Goal: Task Accomplishment & Management: Use online tool/utility

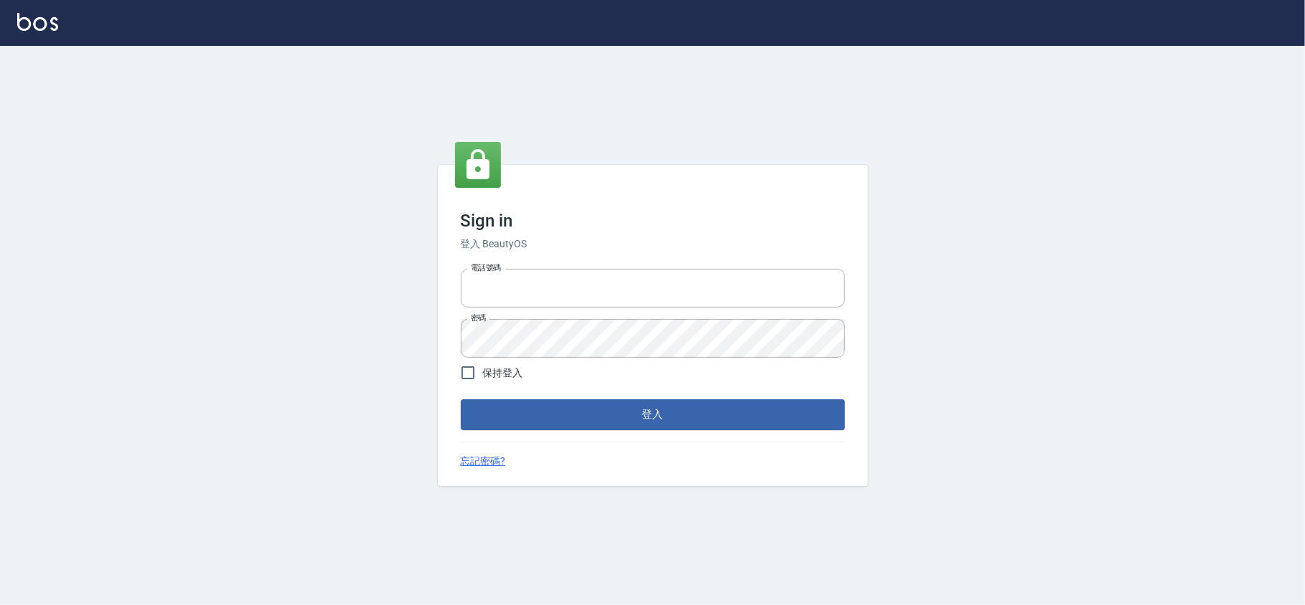
type input "28261007"
click at [639, 357] on form "電話號碼 [PHONE_NUMBER] 電話號碼 密碼 密碼 保持登入 登入" at bounding box center [653, 346] width 384 height 166
click at [625, 396] on form "電話號碼 [PHONE_NUMBER] 電話號碼 密碼 密碼 保持登入 登入" at bounding box center [653, 346] width 384 height 166
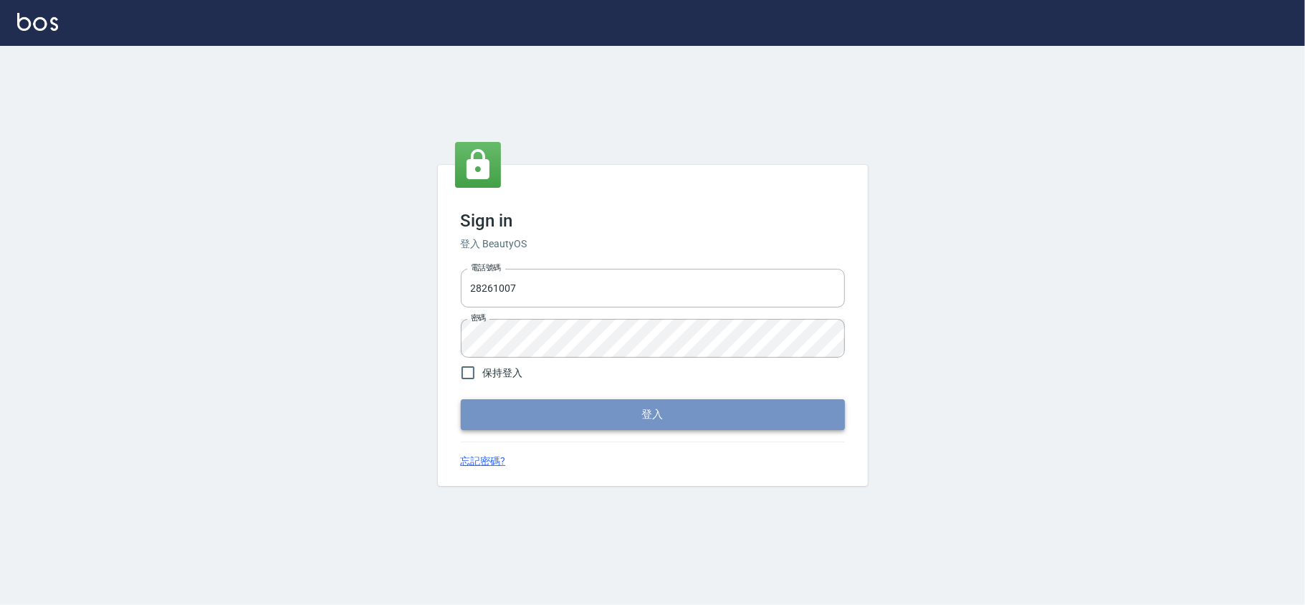
click at [615, 419] on button "登入" at bounding box center [653, 414] width 384 height 30
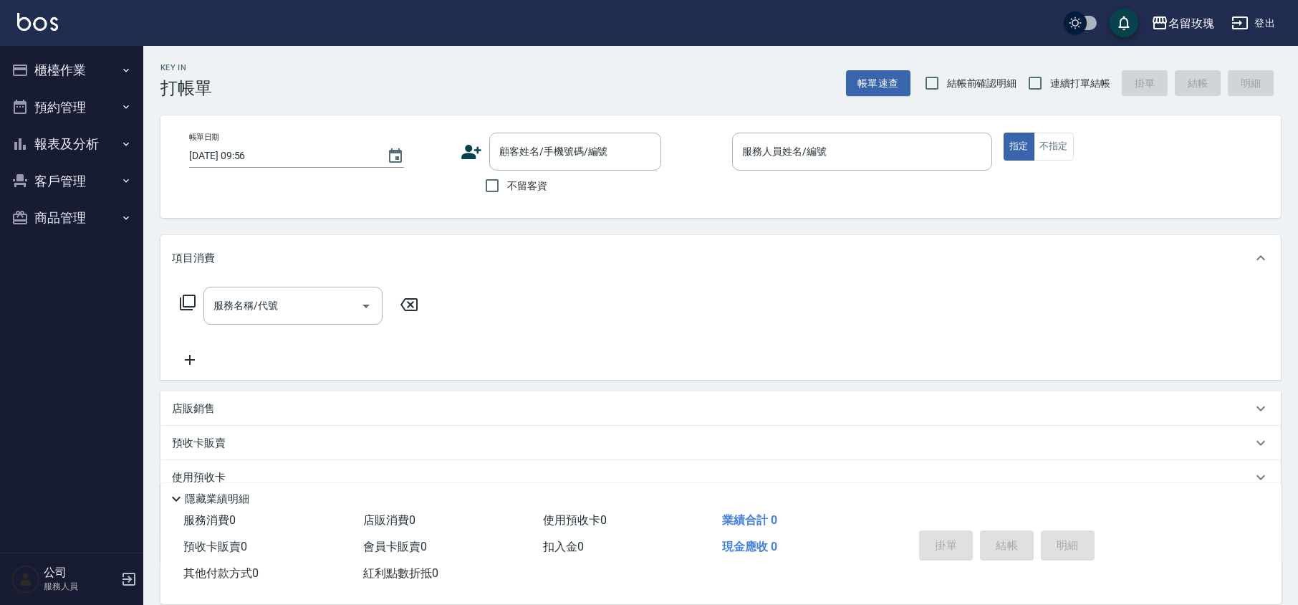
click at [474, 78] on div "Key In 打帳單 帳單速查 結帳前確認明細 連續打單結帳 掛單 結帳 明細" at bounding box center [712, 72] width 1138 height 52
click at [470, 69] on div "Key In 打帳單 帳單速查 結帳前確認明細 連續打單結帳 掛單 結帳 明細" at bounding box center [712, 72] width 1138 height 52
